Goal: Communication & Community: Connect with others

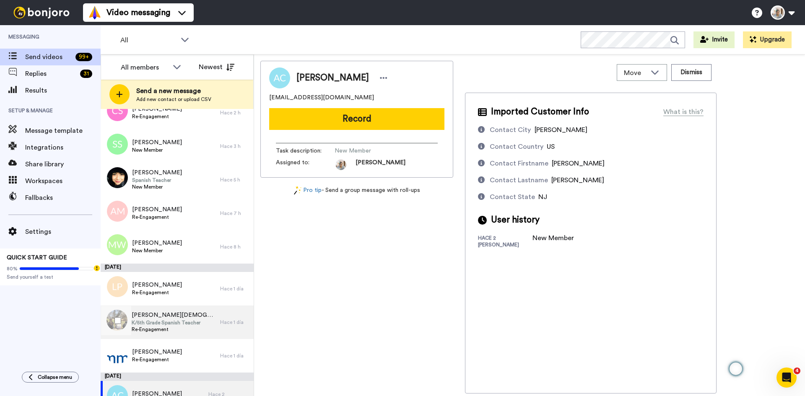
scroll to position [84, 0]
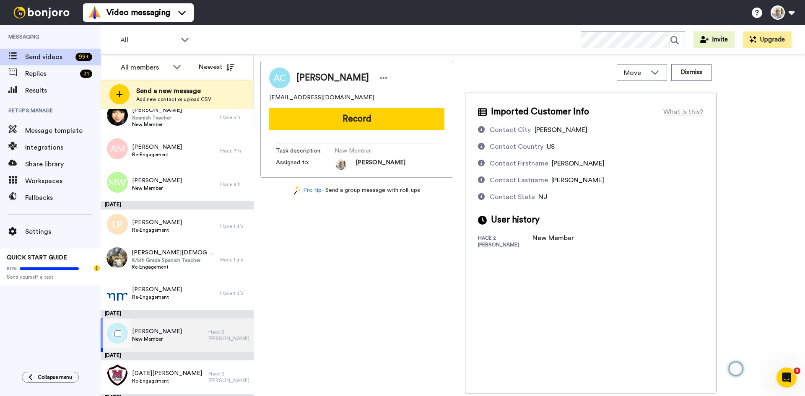
click at [176, 330] on div "Allan Calderone New Member" at bounding box center [155, 336] width 108 height 34
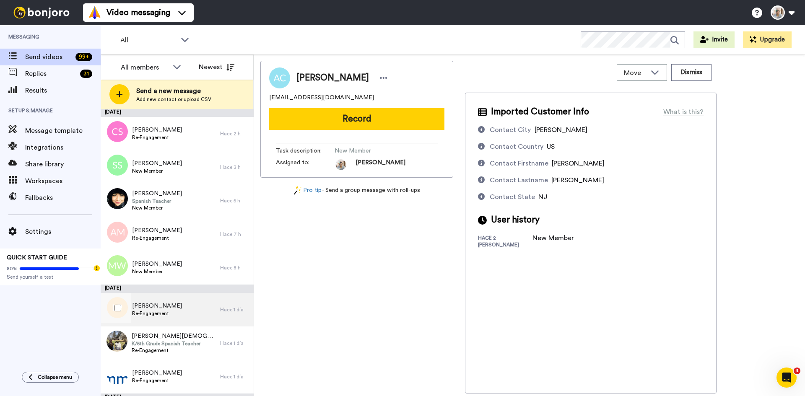
scroll to position [0, 0]
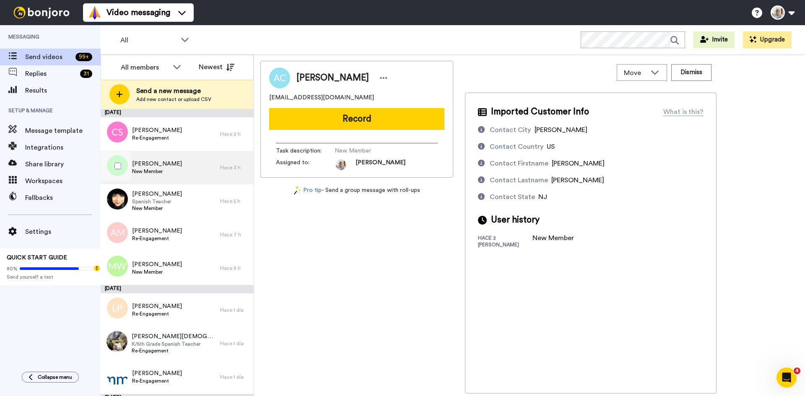
click at [203, 166] on div "Stacey Scheininger New Member" at bounding box center [160, 168] width 119 height 34
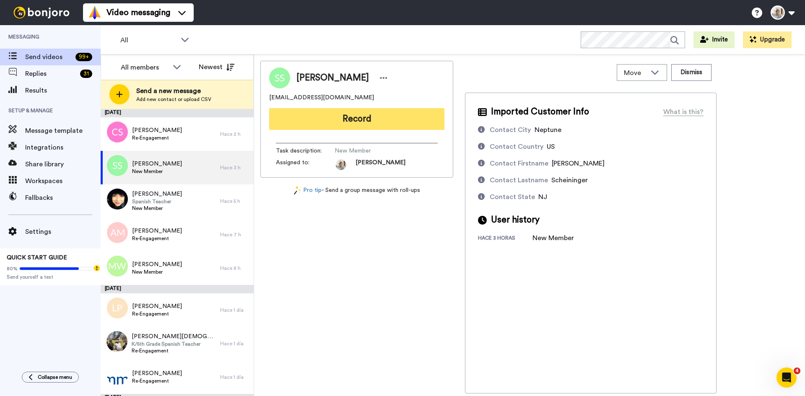
click at [337, 121] on button "Record" at bounding box center [356, 119] width 175 height 22
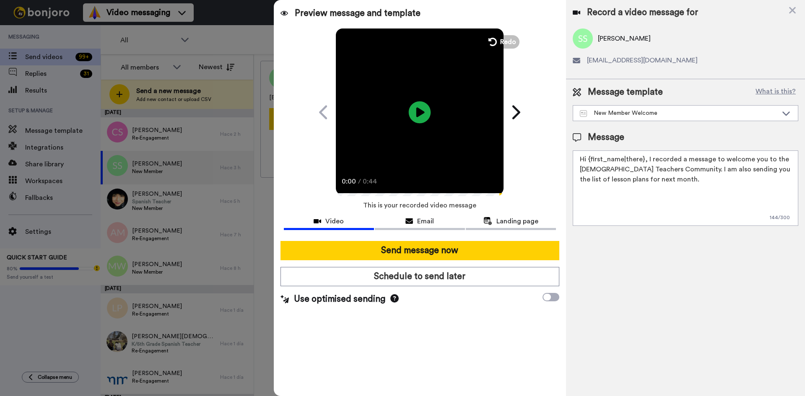
click at [420, 117] on icon at bounding box center [420, 112] width 22 height 22
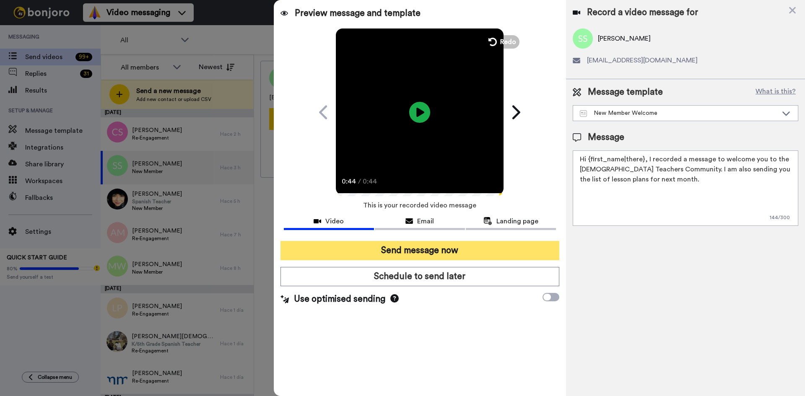
click at [442, 250] on button "Send message now" at bounding box center [419, 250] width 279 height 19
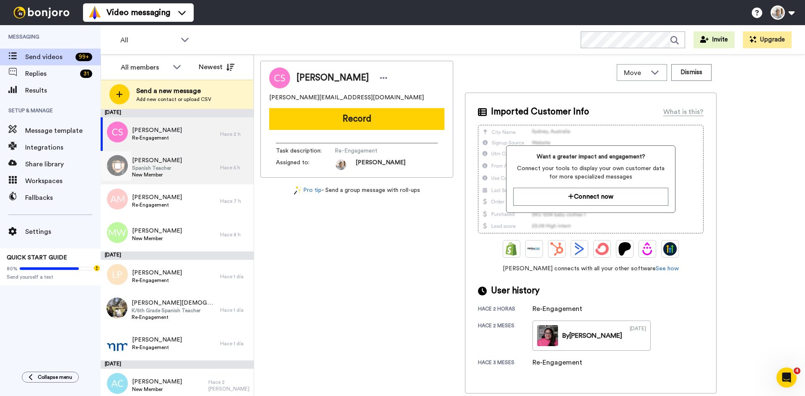
click at [179, 182] on div "Adriana Saldana Spanish Teacher New Member" at bounding box center [160, 168] width 119 height 34
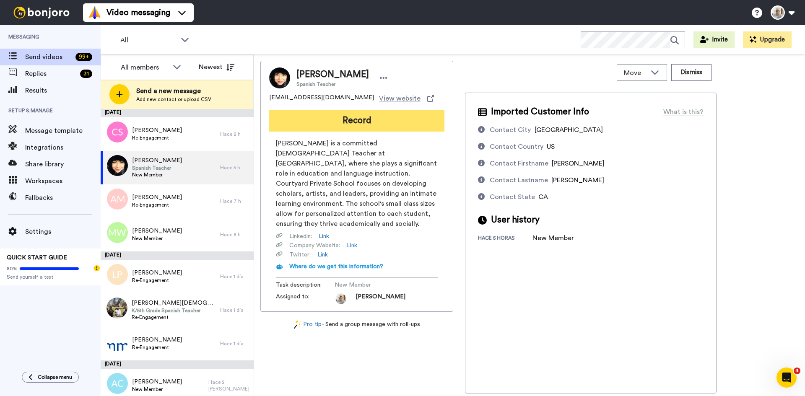
click at [332, 119] on button "Record" at bounding box center [356, 121] width 175 height 22
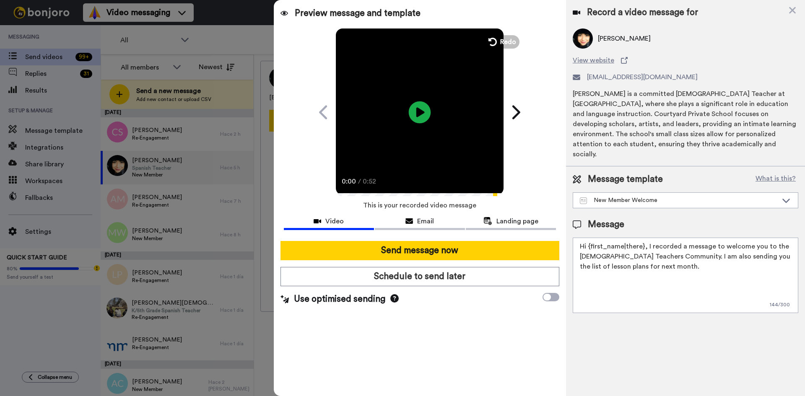
click at [417, 118] on icon at bounding box center [420, 112] width 22 height 22
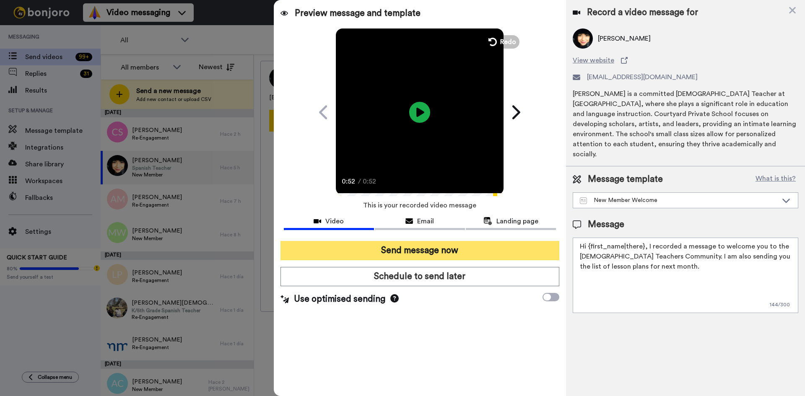
click at [407, 246] on button "Send message now" at bounding box center [419, 250] width 279 height 19
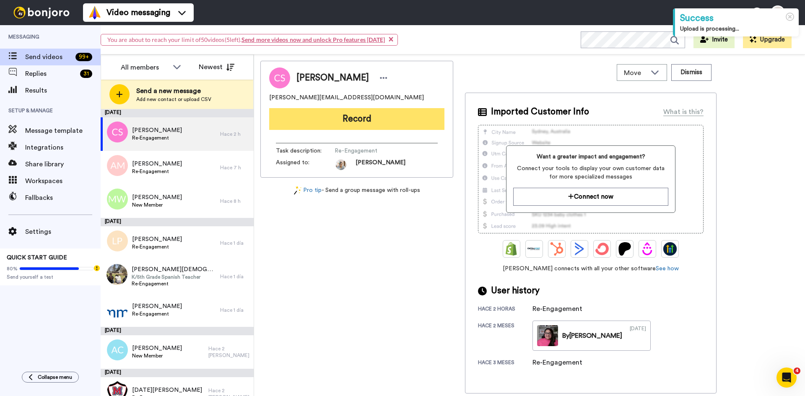
click at [361, 122] on button "Record" at bounding box center [356, 119] width 175 height 22
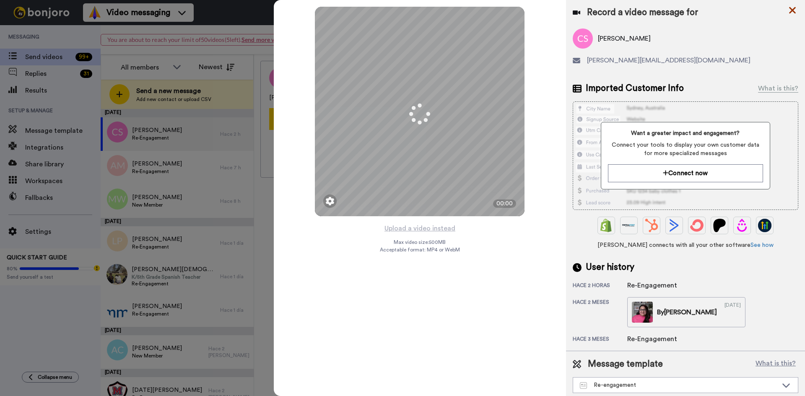
click at [791, 7] on icon at bounding box center [792, 10] width 8 height 10
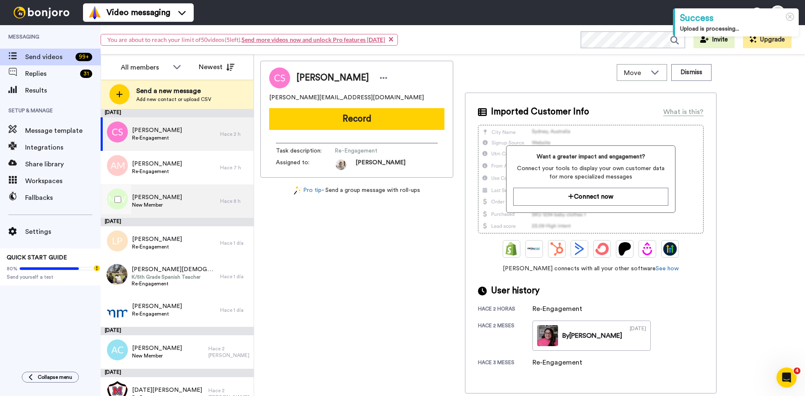
click at [182, 201] on div "MaryKate Weller New Member" at bounding box center [160, 201] width 119 height 34
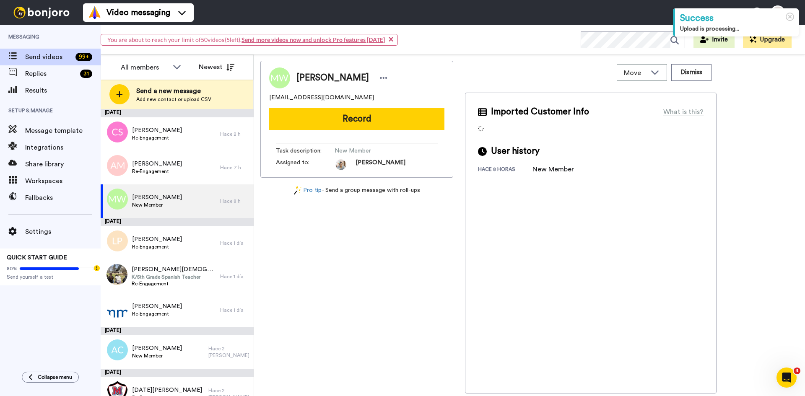
click at [360, 126] on button "Record" at bounding box center [356, 119] width 175 height 22
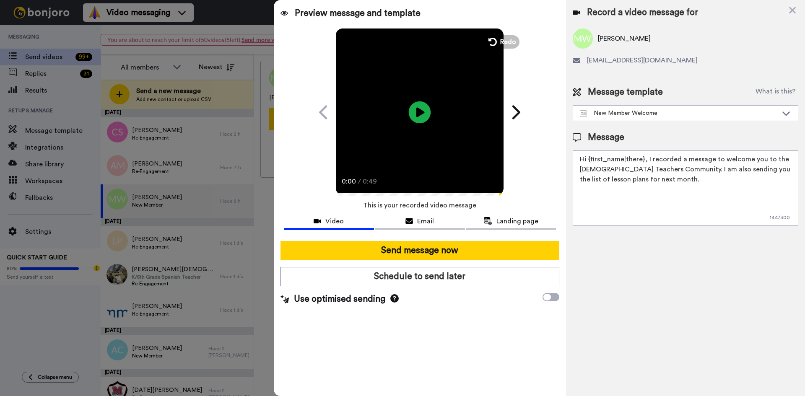
click at [415, 114] on icon at bounding box center [420, 112] width 22 height 22
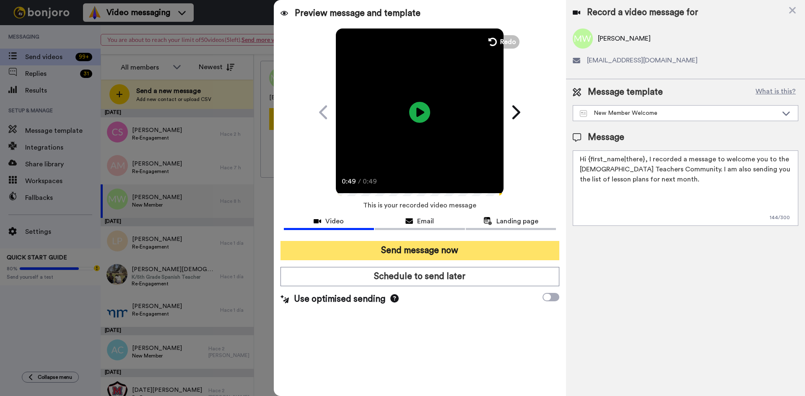
click at [415, 249] on button "Send message now" at bounding box center [419, 250] width 279 height 19
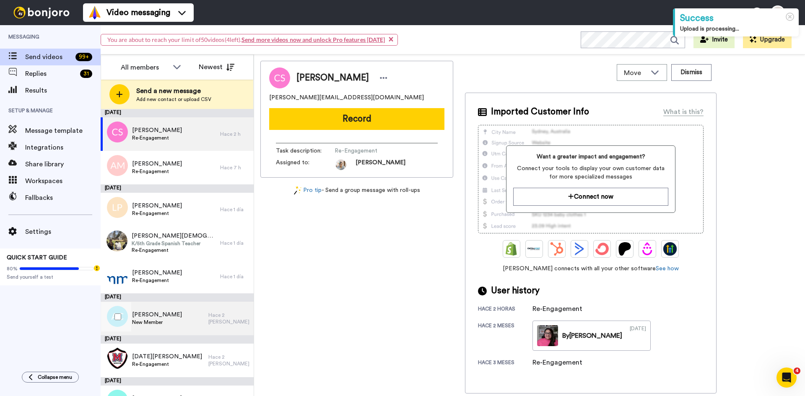
click at [163, 318] on span "[PERSON_NAME]" at bounding box center [157, 315] width 50 height 8
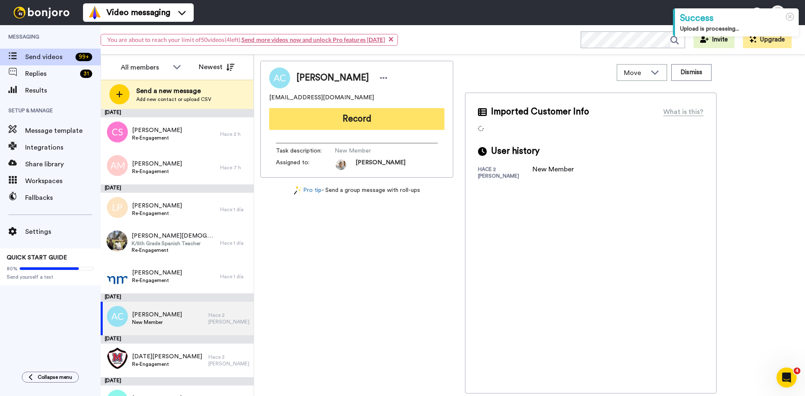
click at [376, 121] on button "Record" at bounding box center [356, 119] width 175 height 22
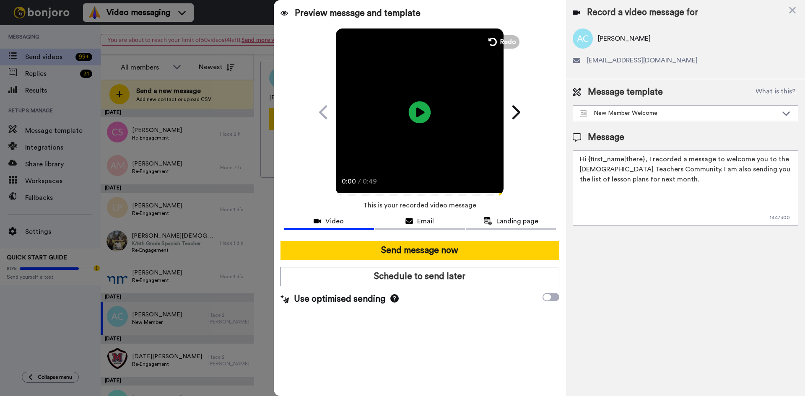
click at [422, 110] on icon "Play/Pause" at bounding box center [420, 112] width 22 height 40
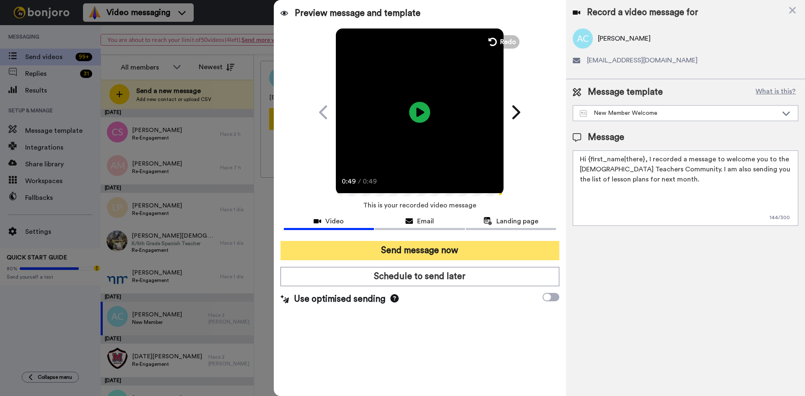
click at [435, 247] on button "Send message now" at bounding box center [419, 250] width 279 height 19
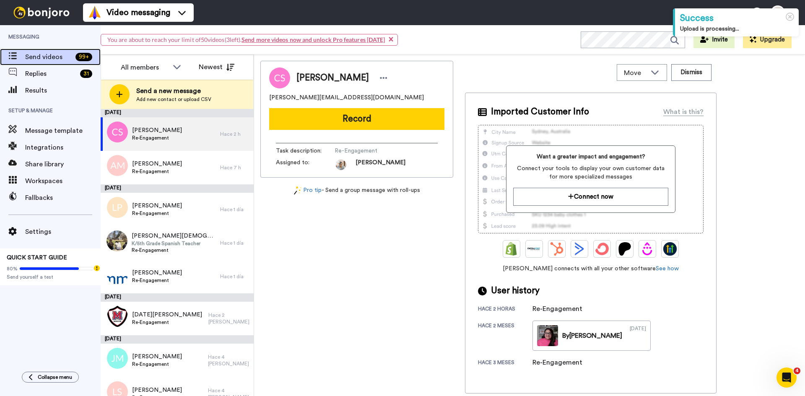
click at [35, 60] on span "Send videos" at bounding box center [48, 57] width 47 height 10
